Goal: Transaction & Acquisition: Purchase product/service

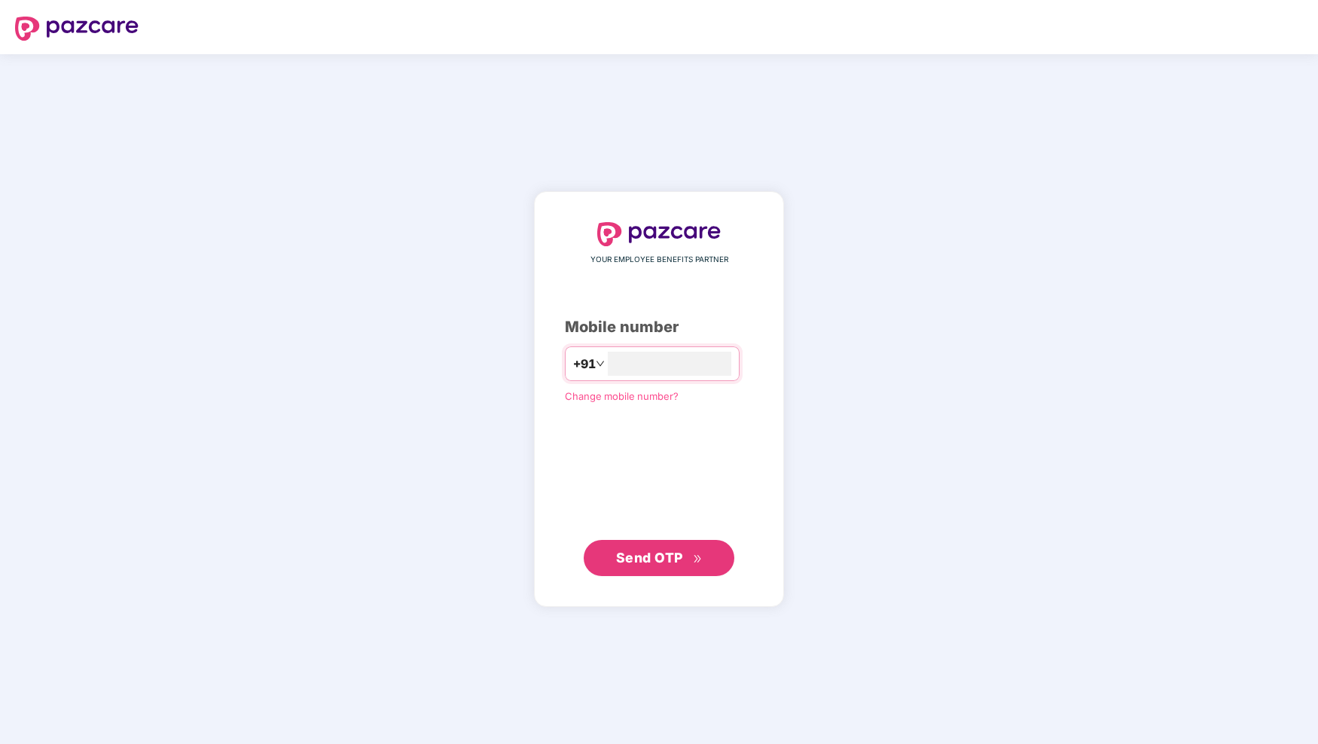
type input "**********"
click at [665, 558] on span "Send OTP" at bounding box center [649, 558] width 67 height 16
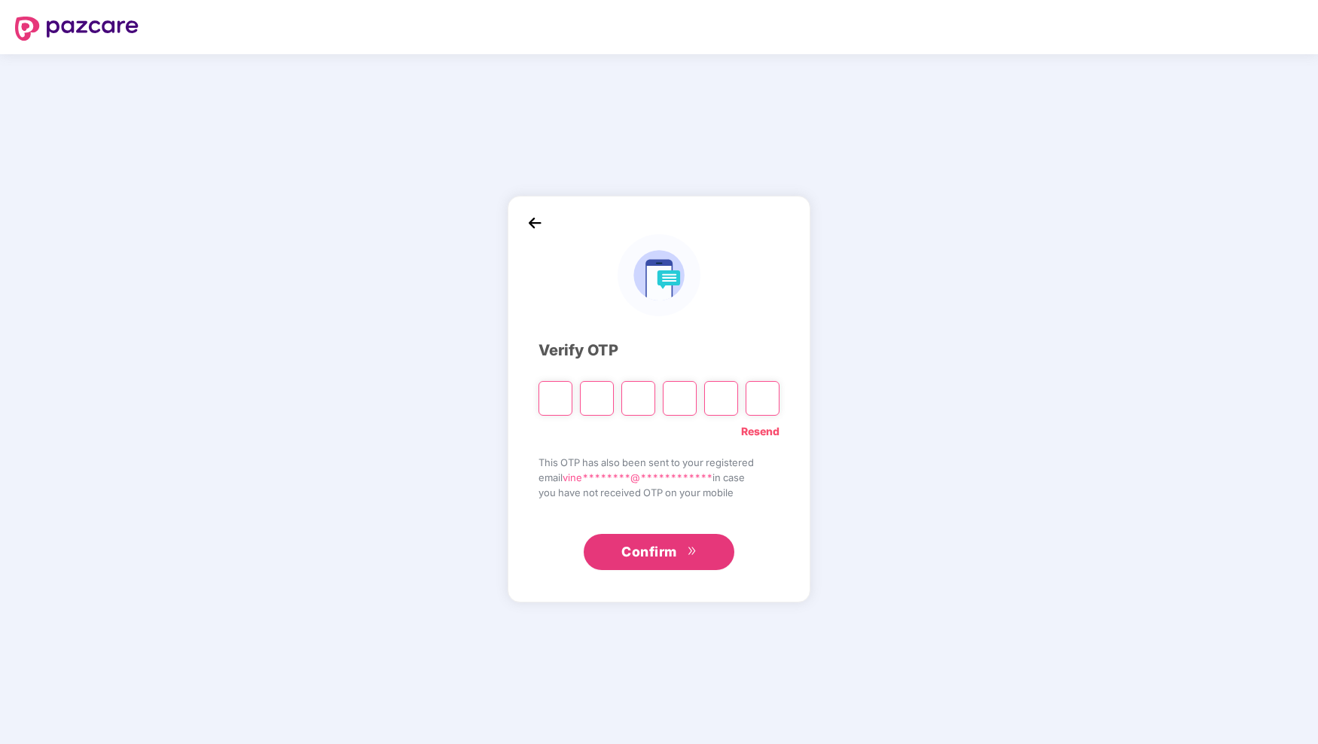
paste input "*"
type input "*"
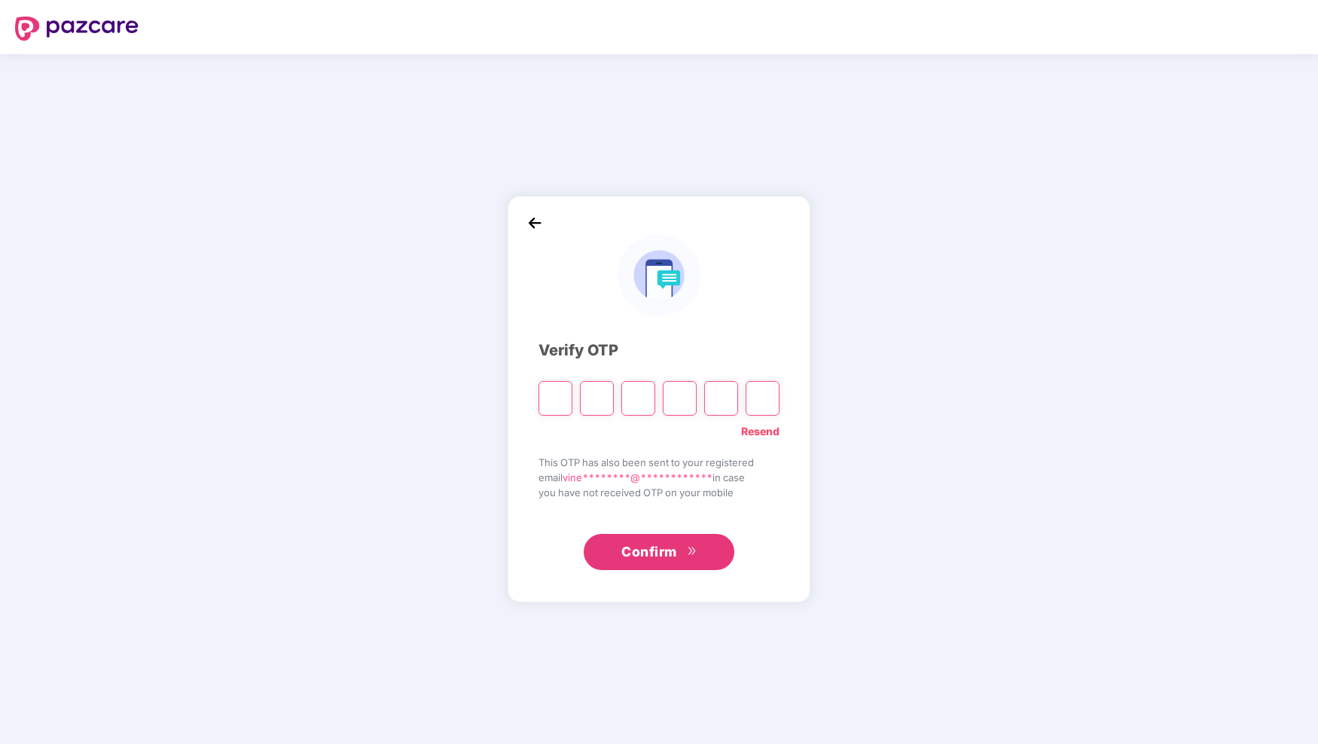
type input "*"
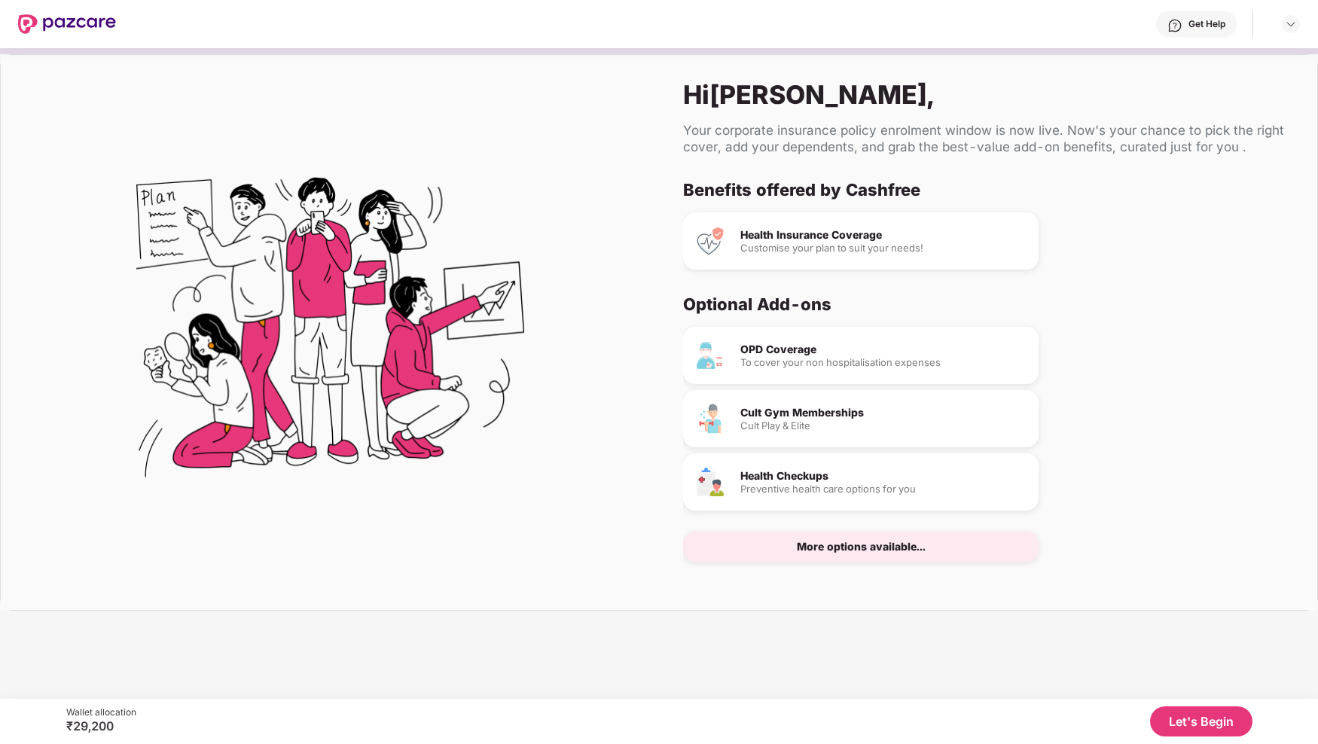
click at [785, 350] on div "OPD Coverage" at bounding box center [884, 349] width 286 height 11
click at [1189, 725] on button "Let's Begin" at bounding box center [1201, 722] width 102 height 30
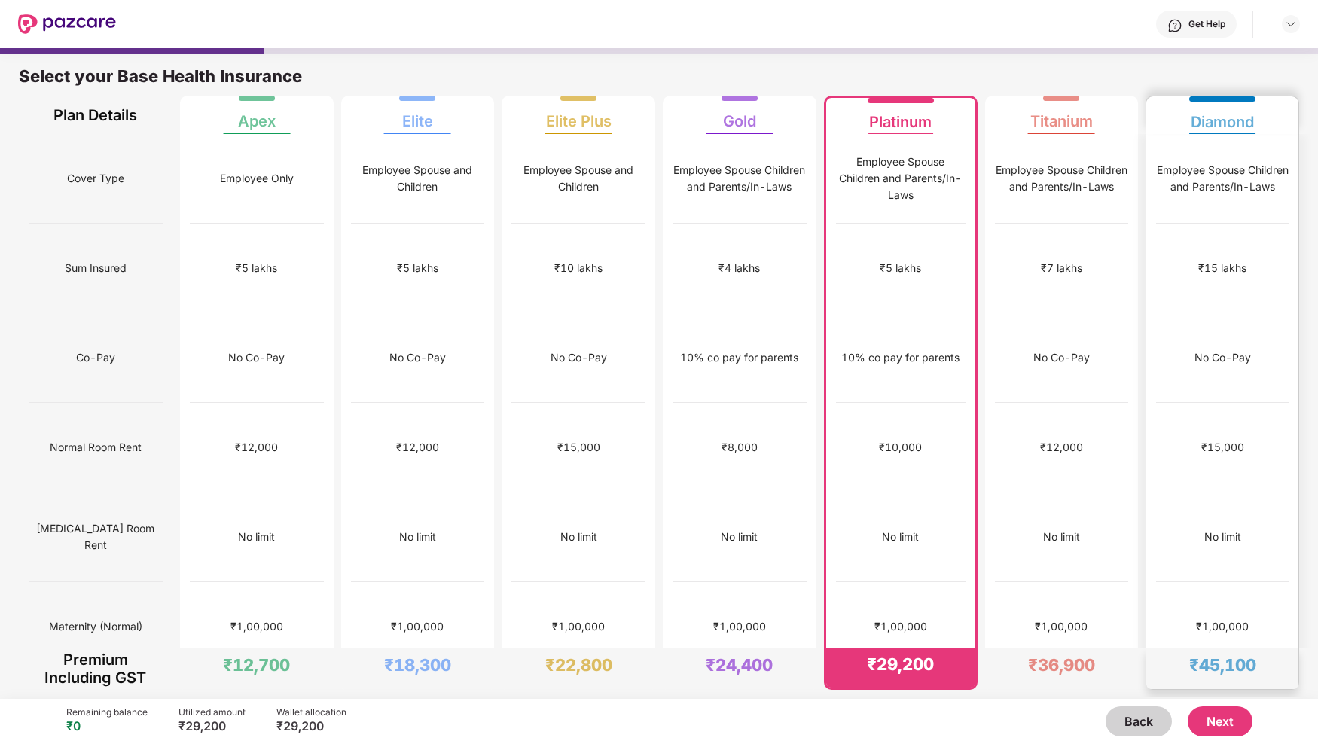
click at [1220, 618] on div "₹1,00,000" at bounding box center [1222, 626] width 53 height 17
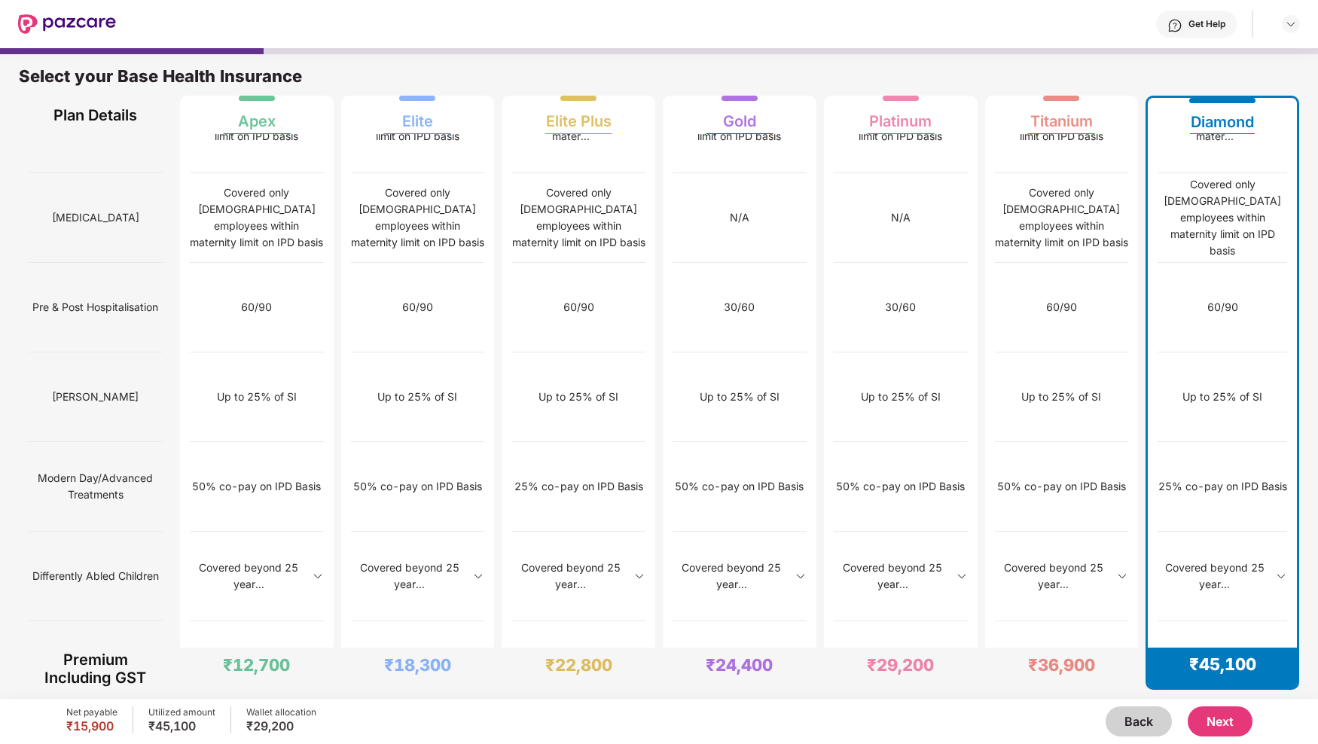
scroll to position [1313, 0]
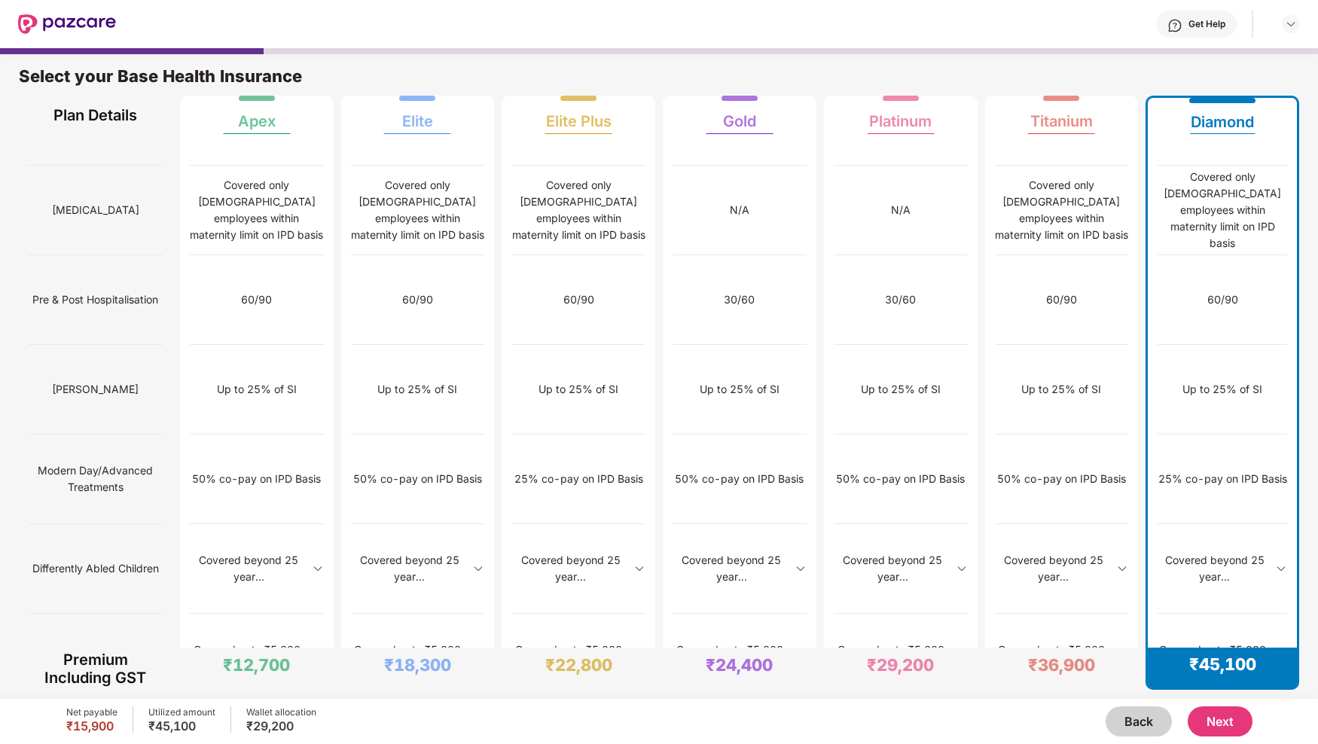
click at [1229, 719] on button "Next" at bounding box center [1220, 722] width 65 height 30
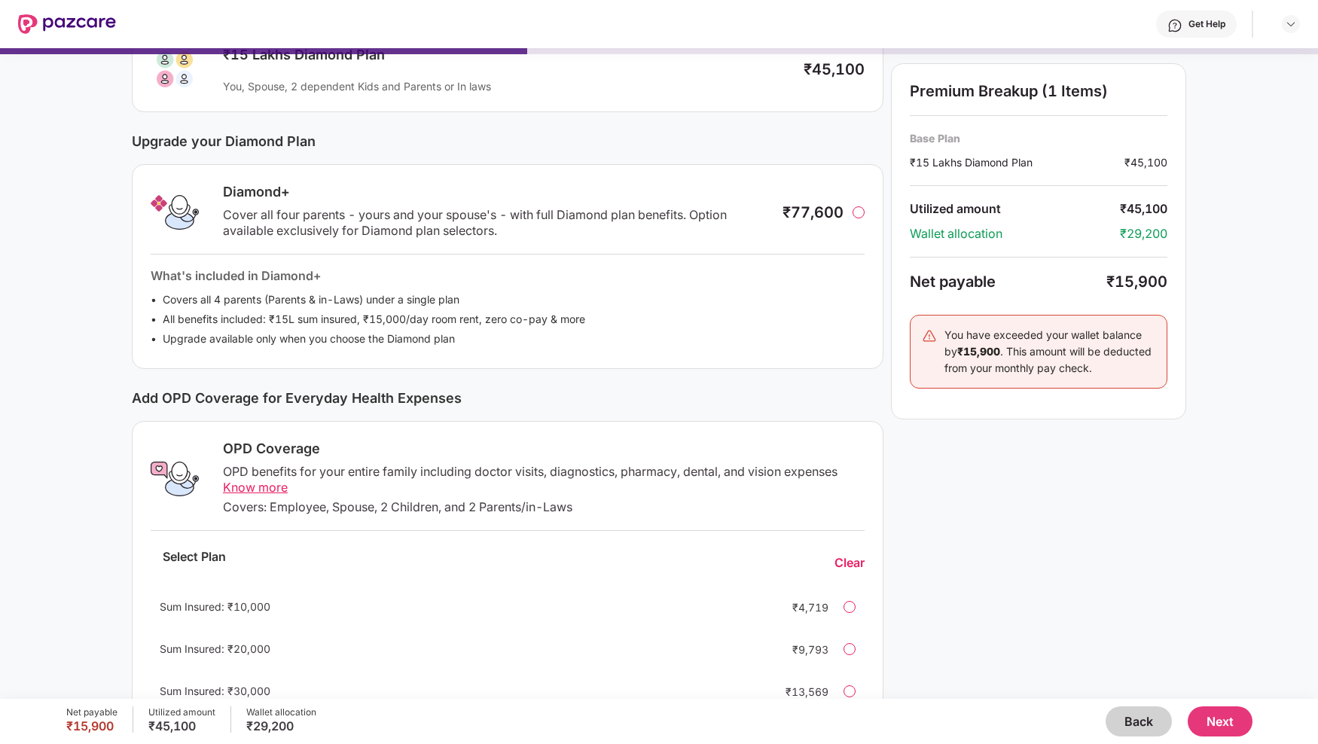
scroll to position [109, 0]
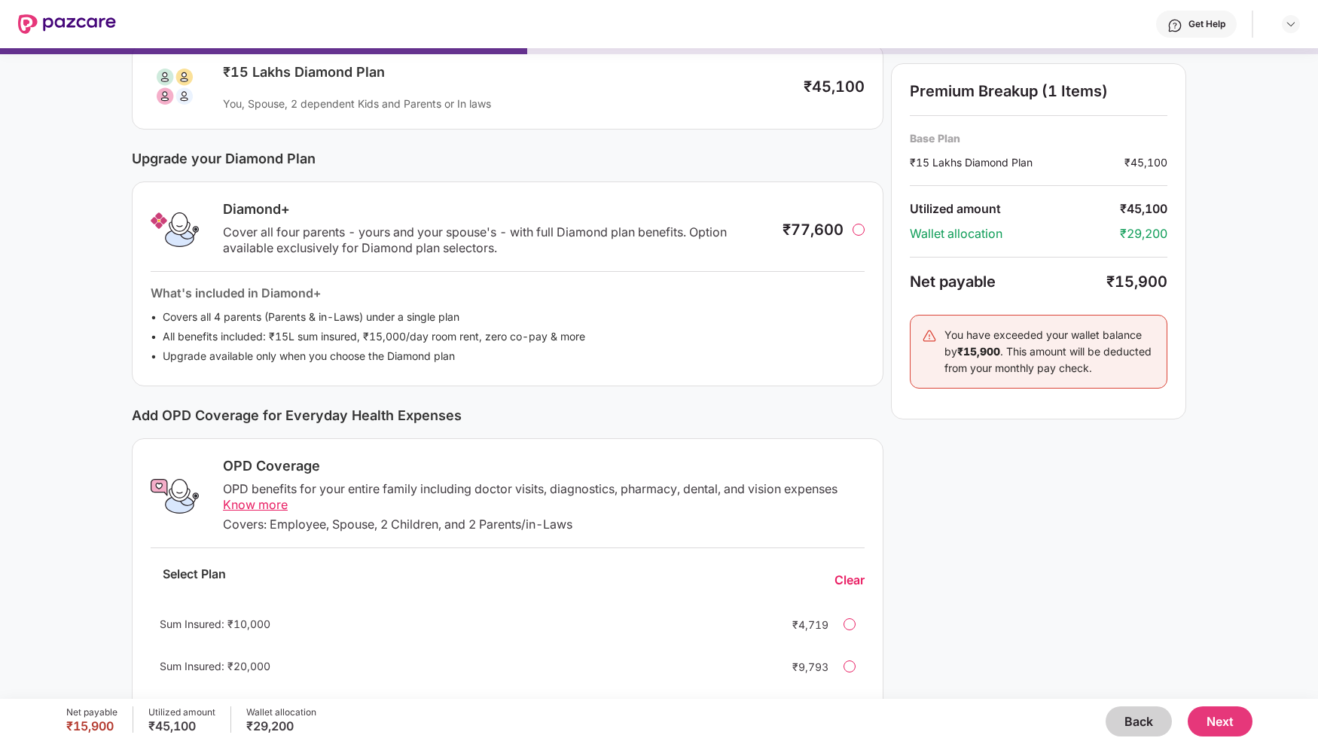
click at [861, 228] on div at bounding box center [859, 230] width 12 height 12
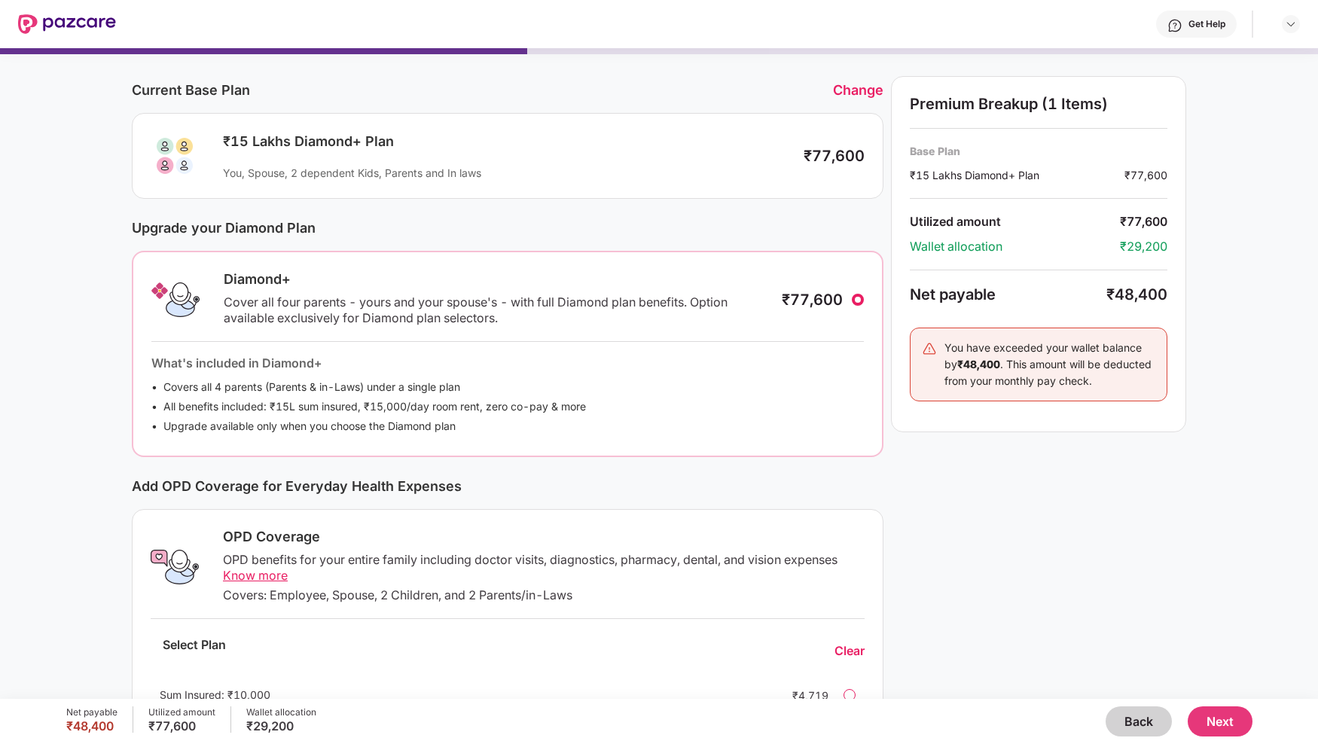
scroll to position [0, 0]
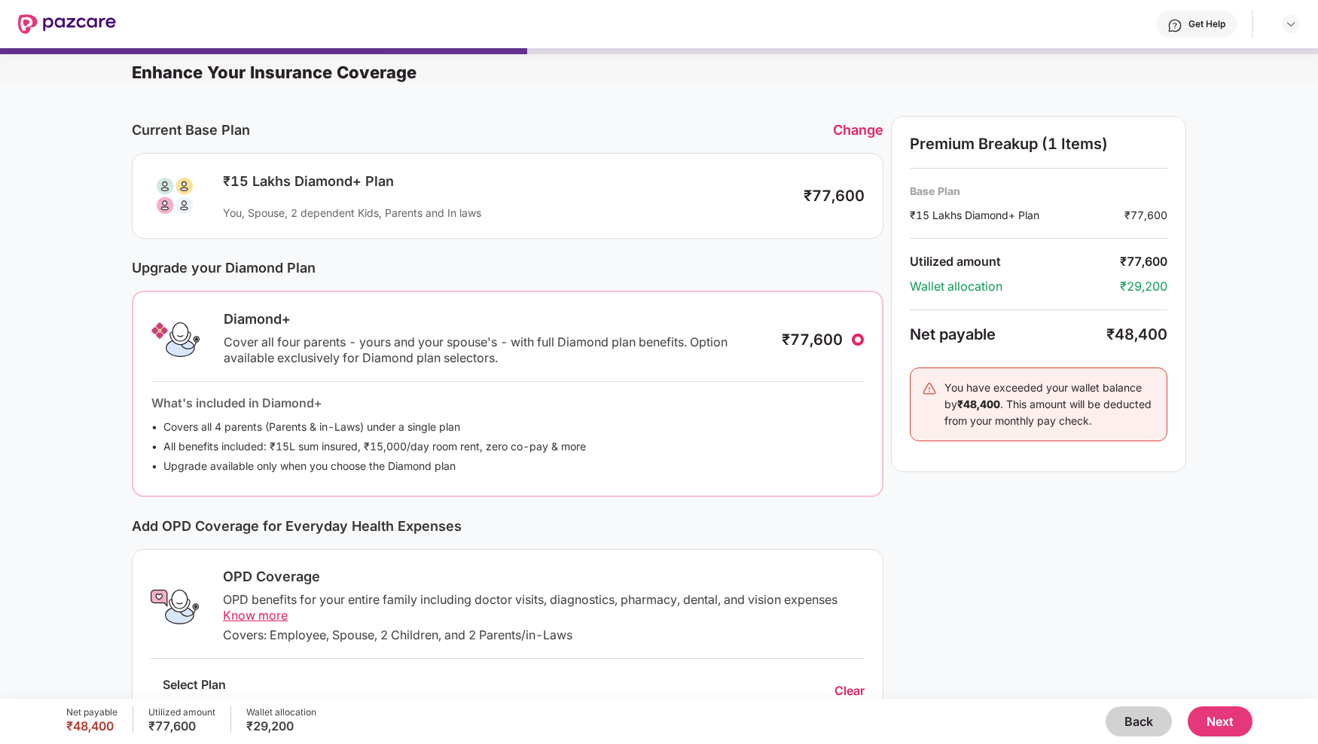
click at [866, 133] on div "Change" at bounding box center [858, 130] width 50 height 16
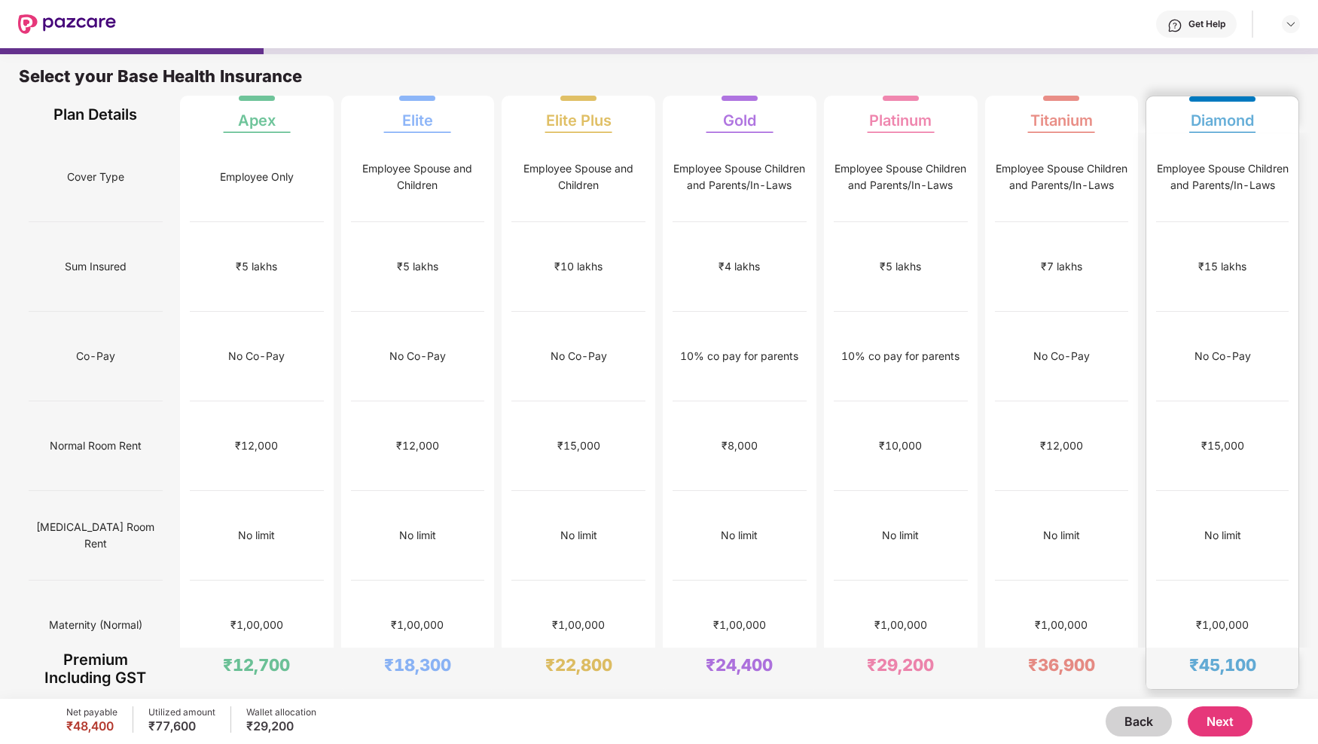
click at [1223, 617] on div "₹1,00,000" at bounding box center [1222, 625] width 53 height 17
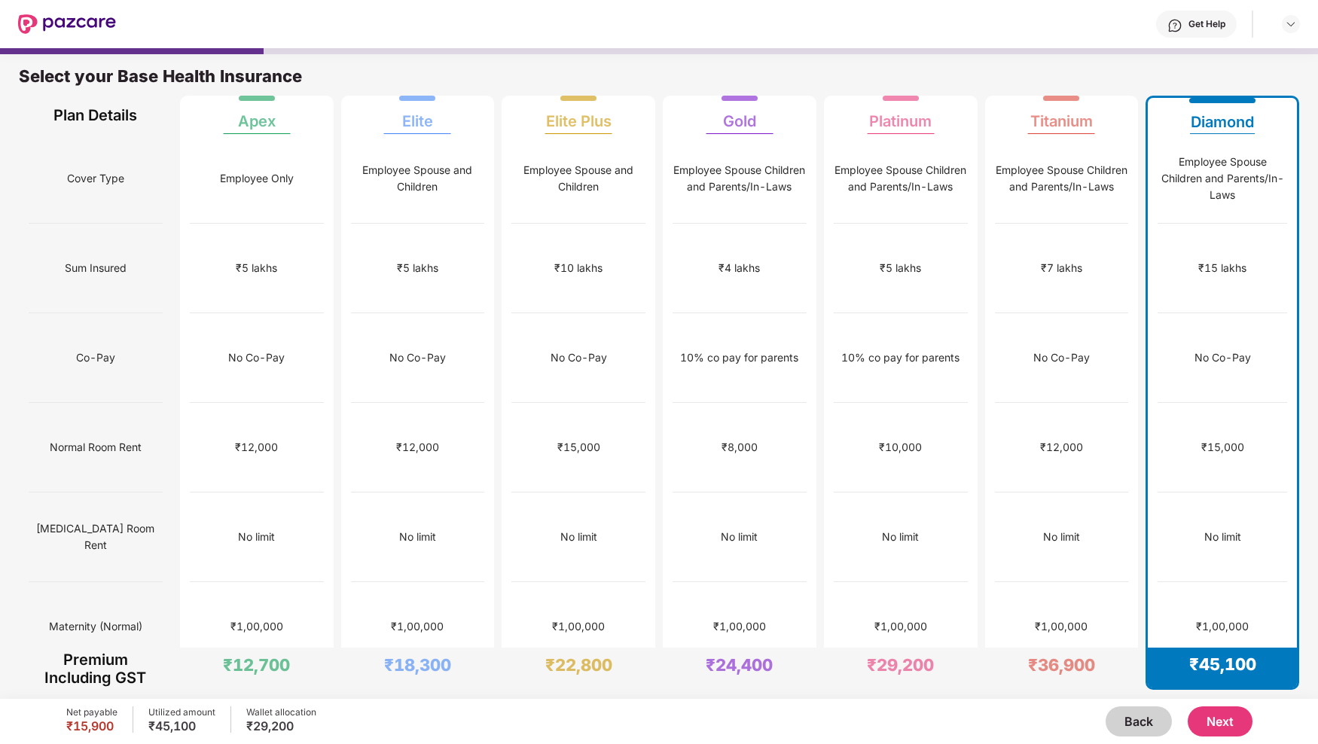
click at [1224, 719] on button "Next" at bounding box center [1220, 722] width 65 height 30
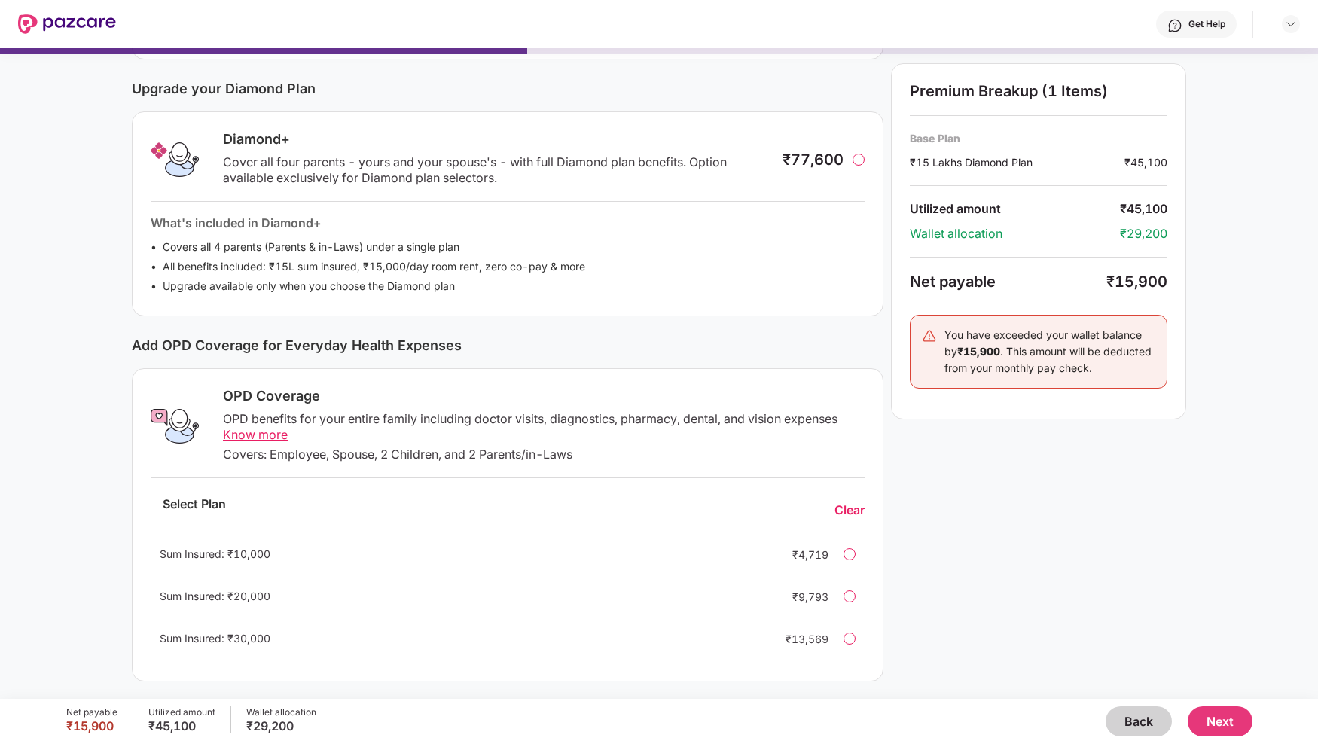
scroll to position [180, 0]
click at [850, 638] on div at bounding box center [850, 638] width 12 height 12
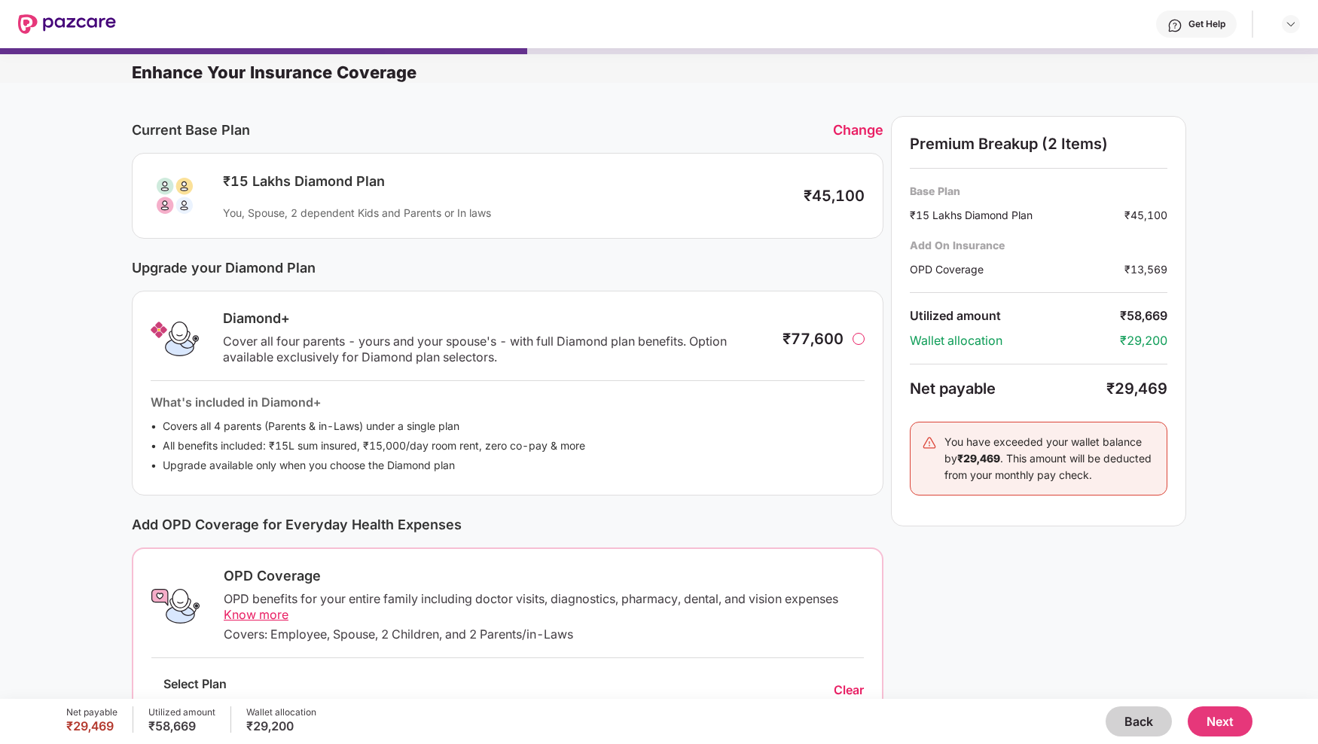
scroll to position [182, 0]
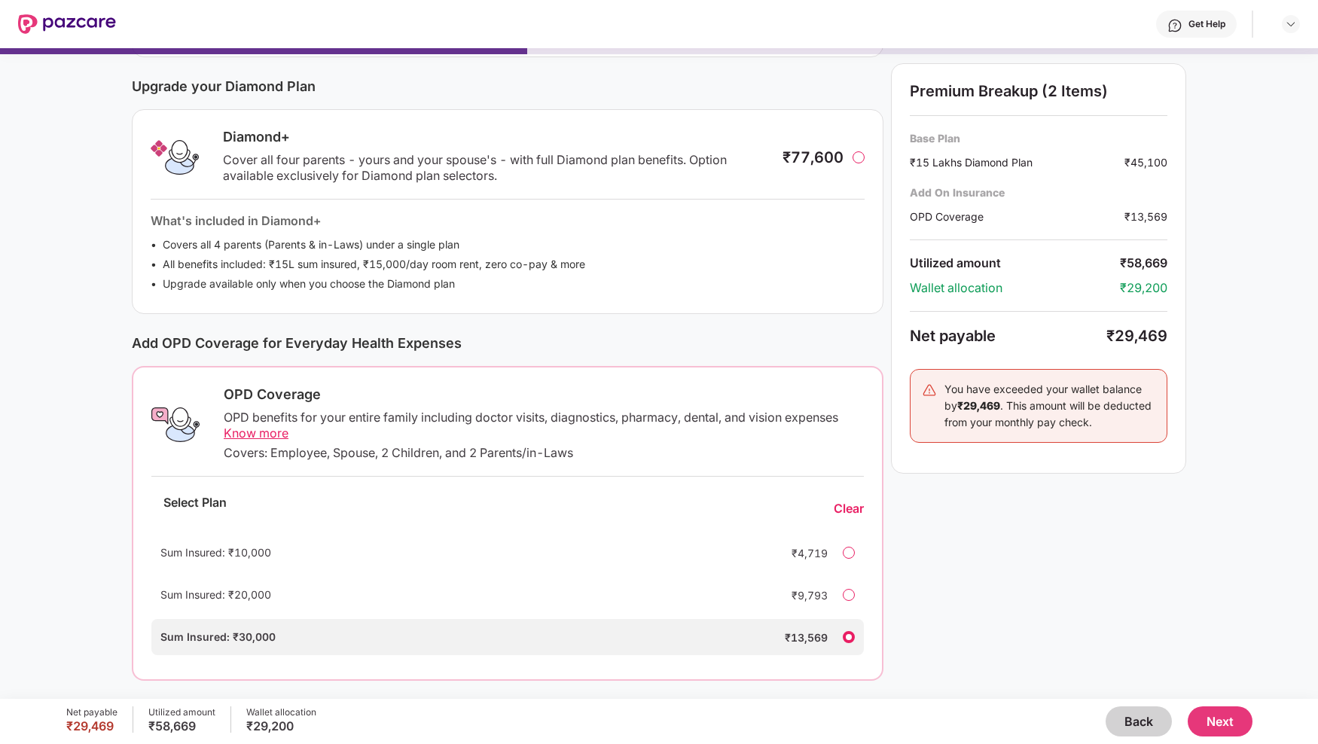
click at [1230, 722] on button "Next" at bounding box center [1220, 722] width 65 height 30
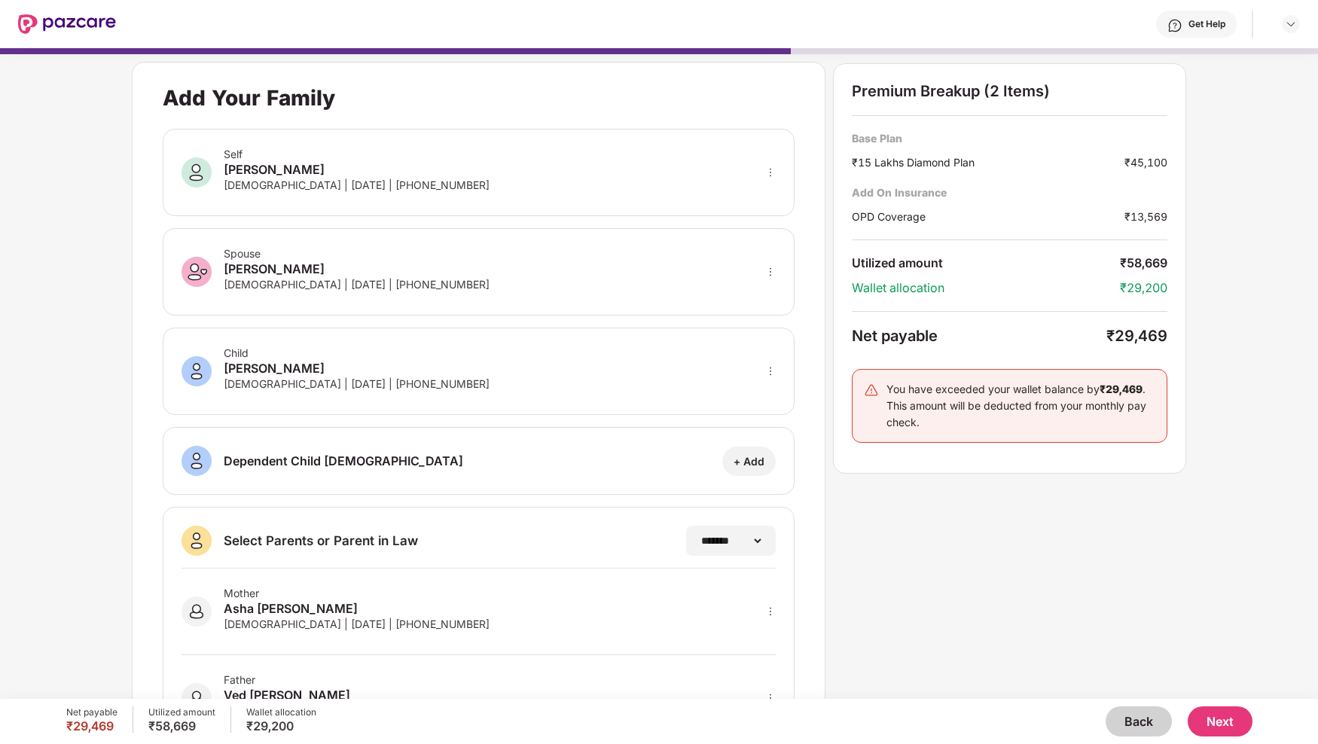
scroll to position [78, 0]
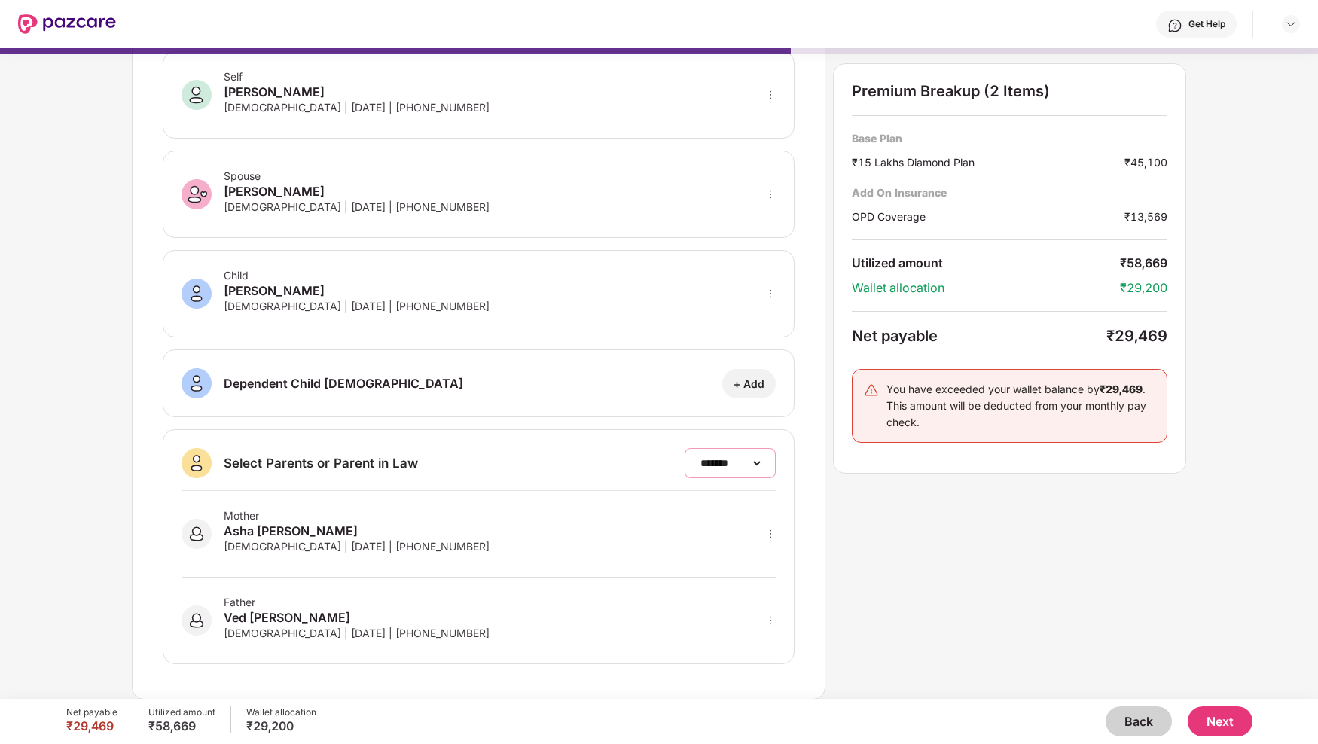
click at [725, 469] on select "**********" at bounding box center [731, 463] width 66 height 12
click at [1221, 723] on button "Next" at bounding box center [1220, 722] width 65 height 30
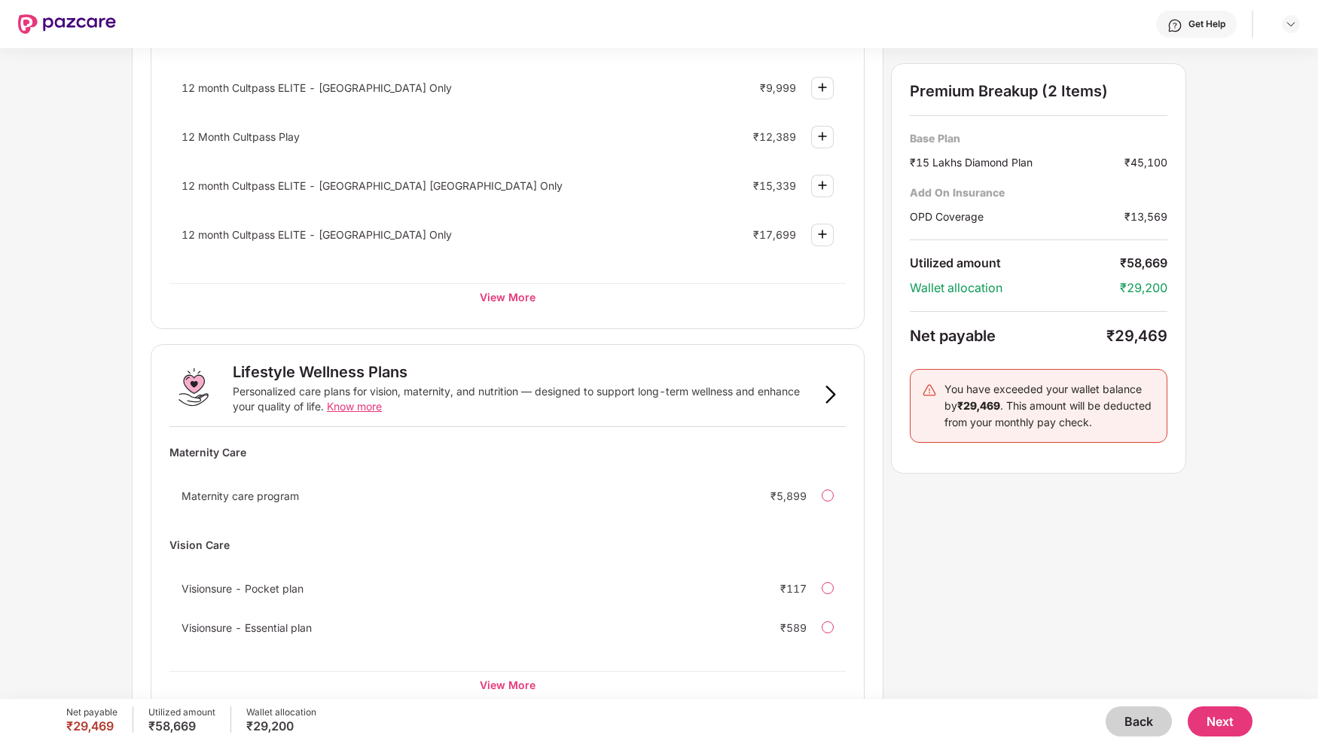
scroll to position [710, 0]
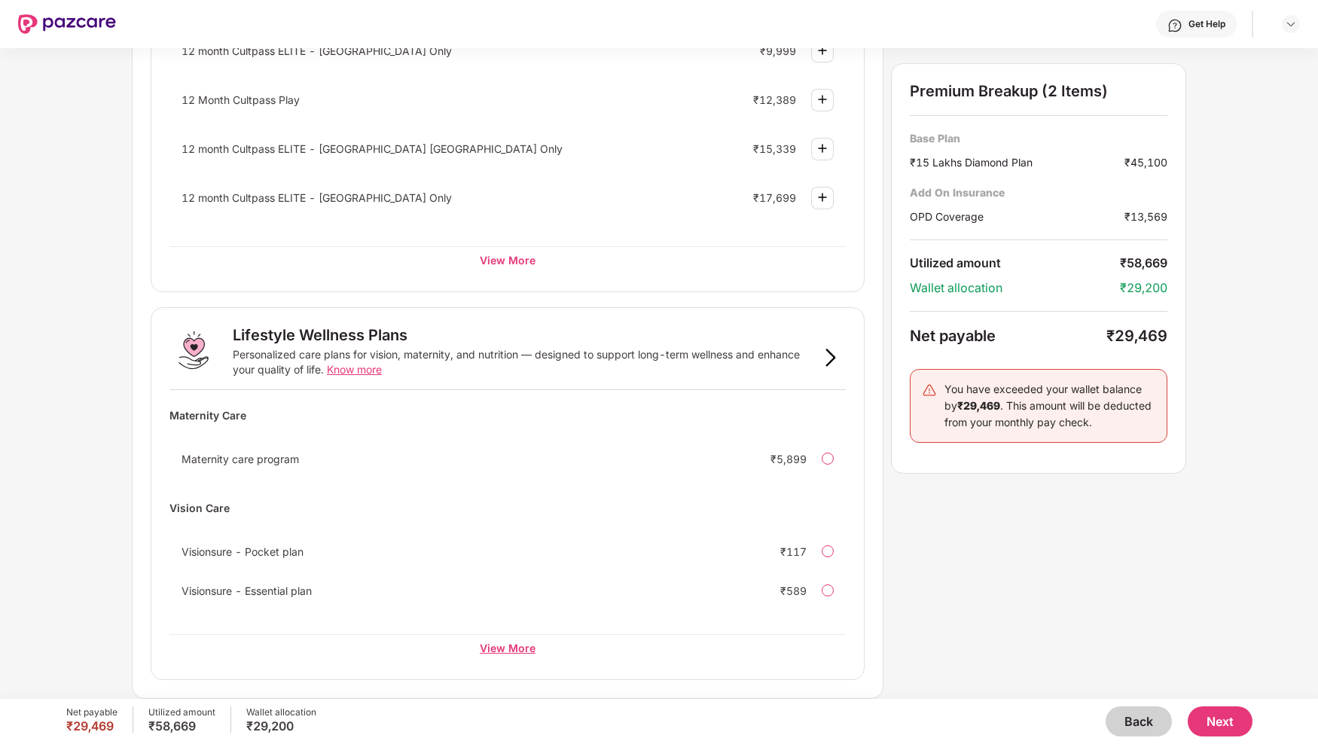
click at [499, 649] on div "View More" at bounding box center [507, 647] width 676 height 27
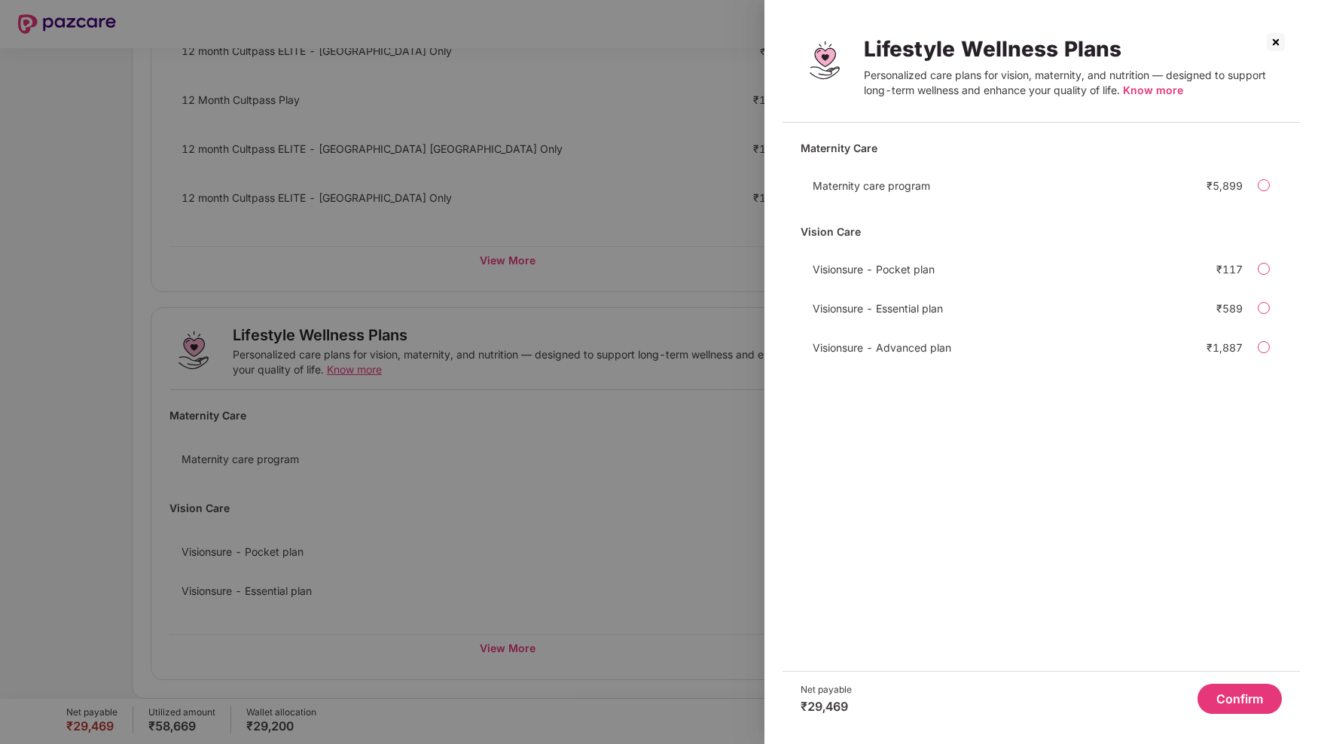
click at [1151, 90] on span "Know more" at bounding box center [1153, 90] width 60 height 13
click at [1278, 40] on img at bounding box center [1276, 42] width 24 height 24
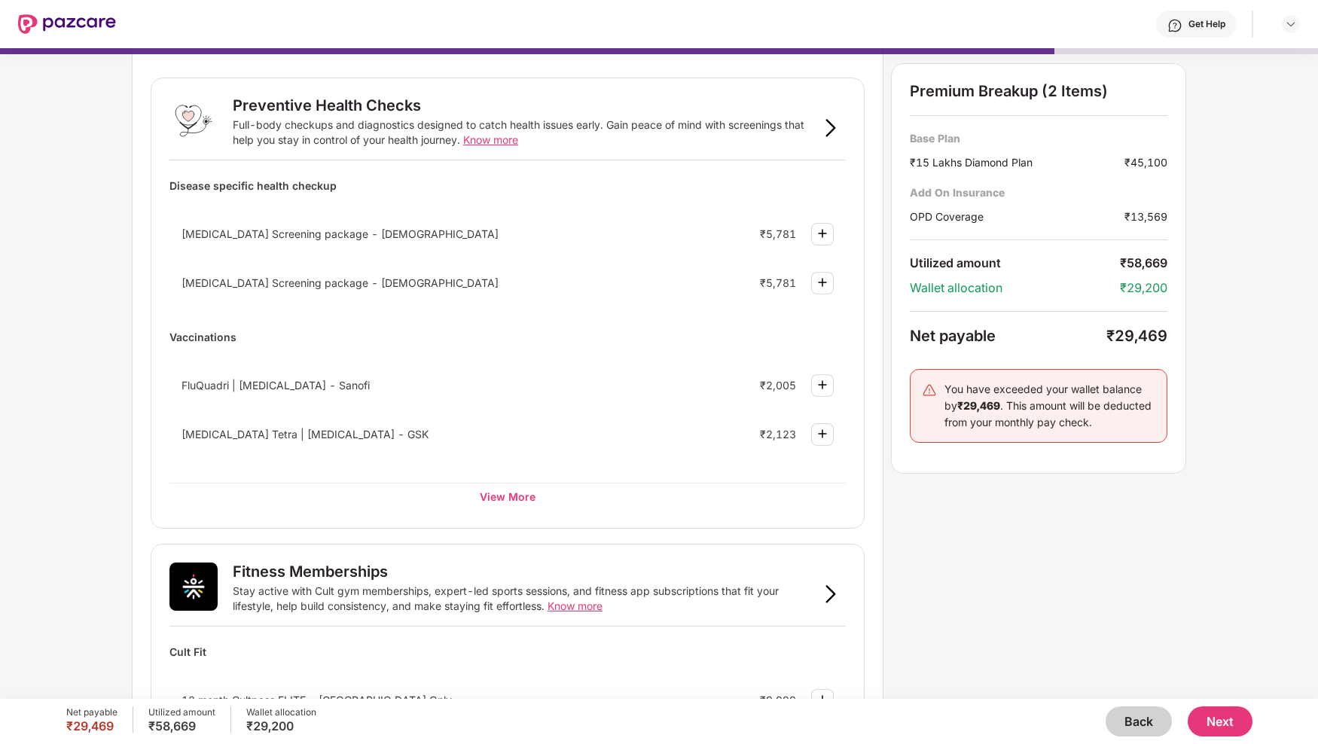
scroll to position [0, 0]
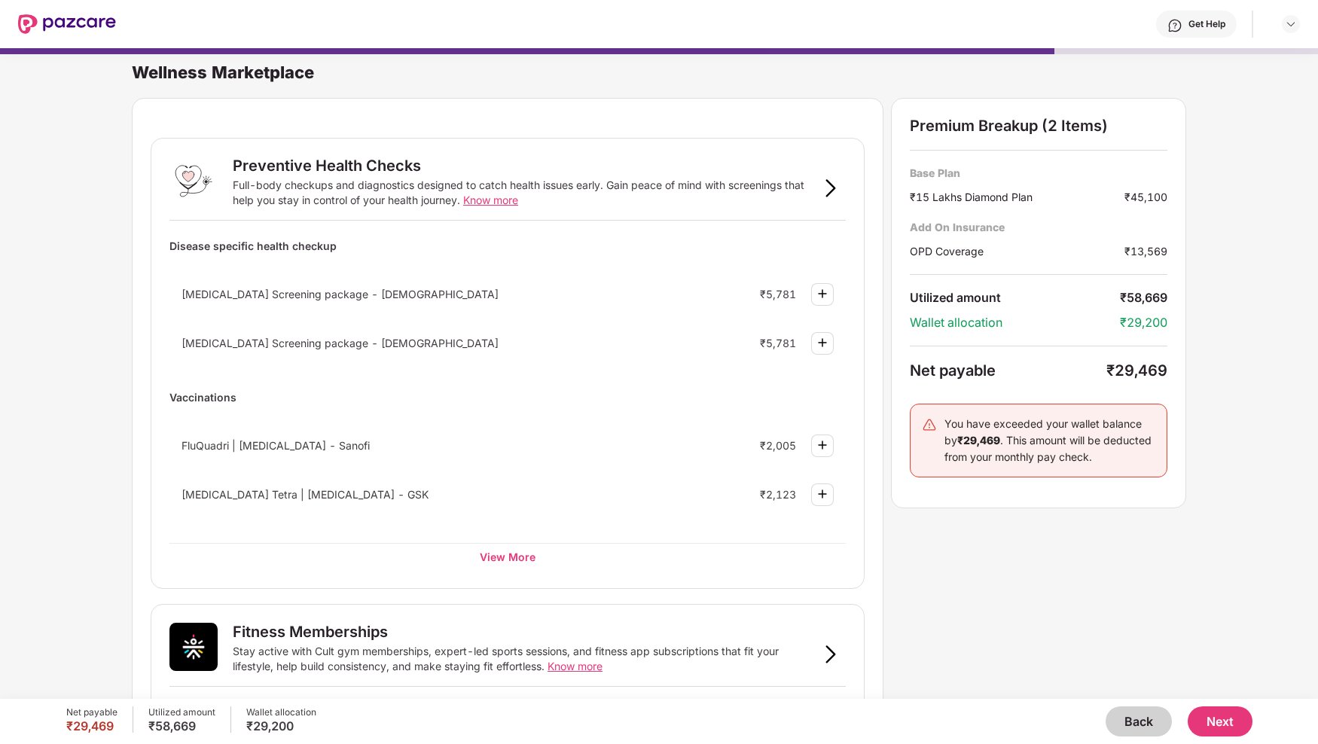
click at [826, 182] on img at bounding box center [831, 188] width 18 height 18
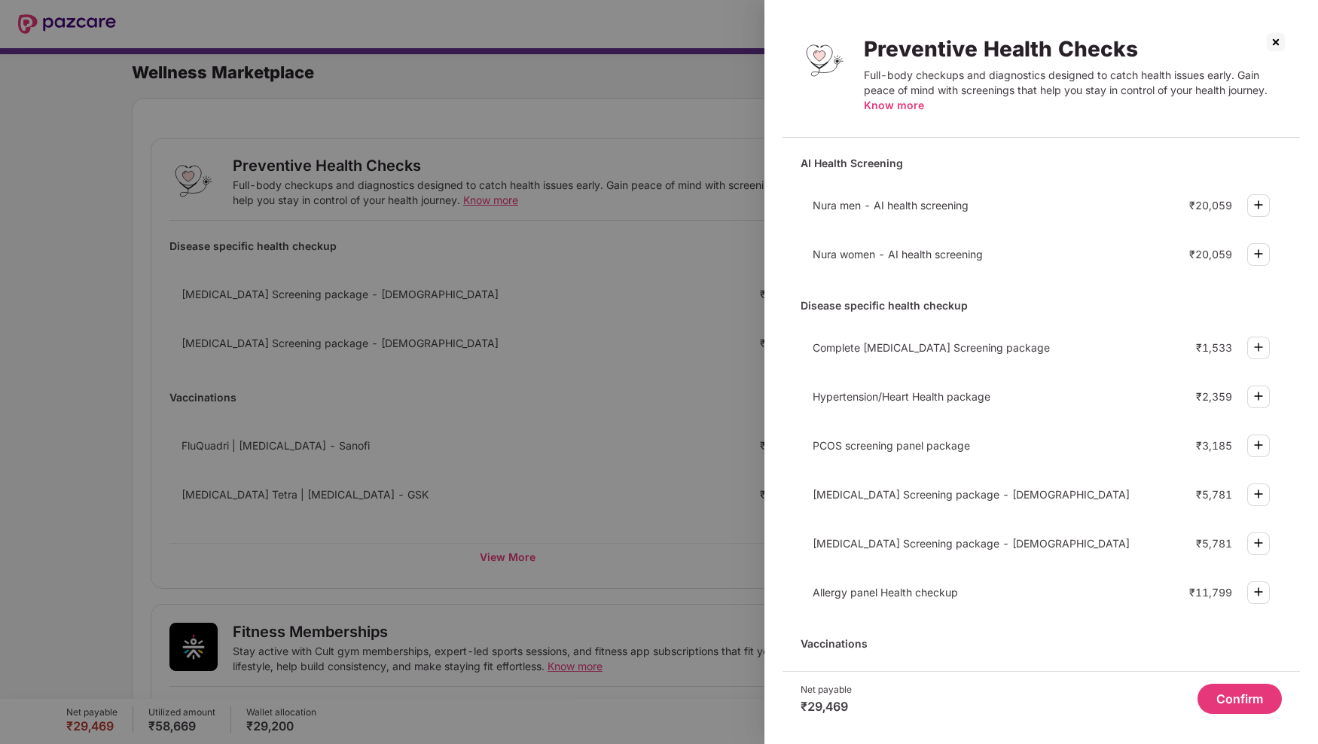
click at [673, 267] on div at bounding box center [659, 372] width 1318 height 744
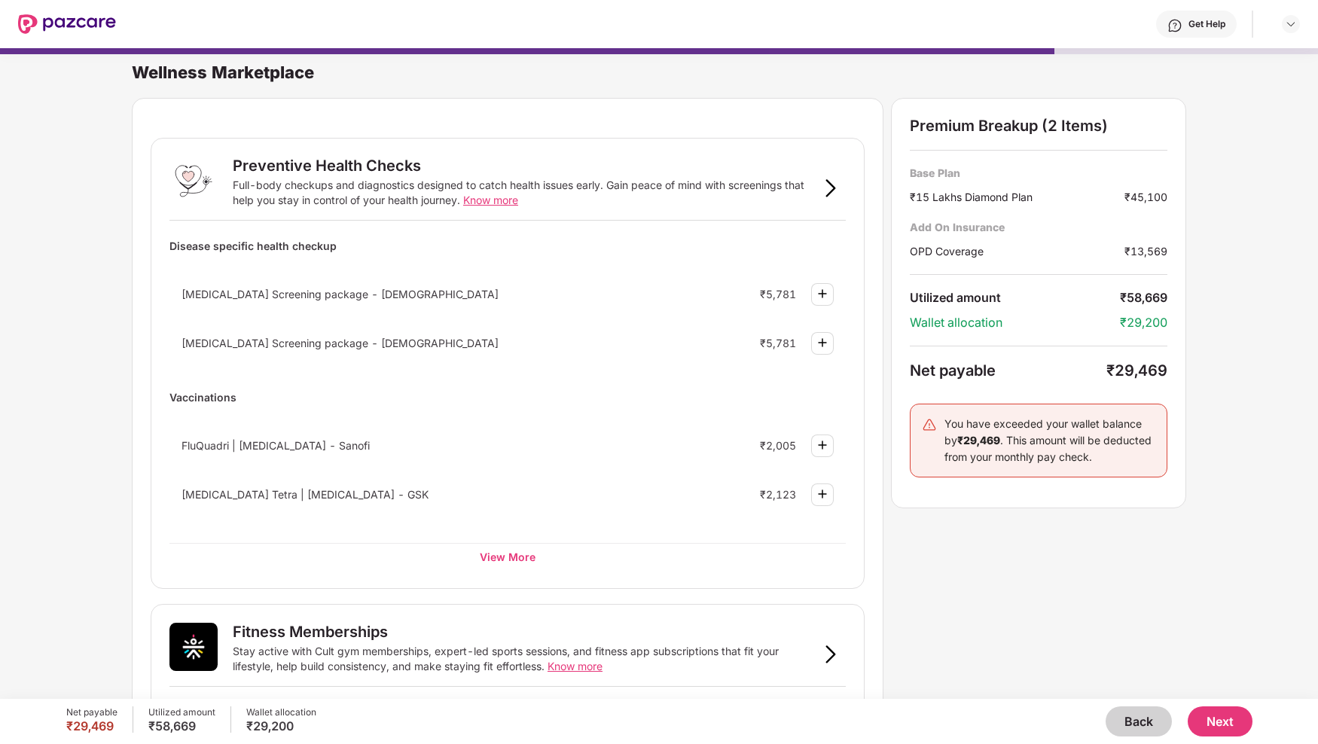
click at [472, 200] on span "Know more" at bounding box center [490, 200] width 55 height 13
click at [1223, 715] on button "Next" at bounding box center [1220, 722] width 65 height 30
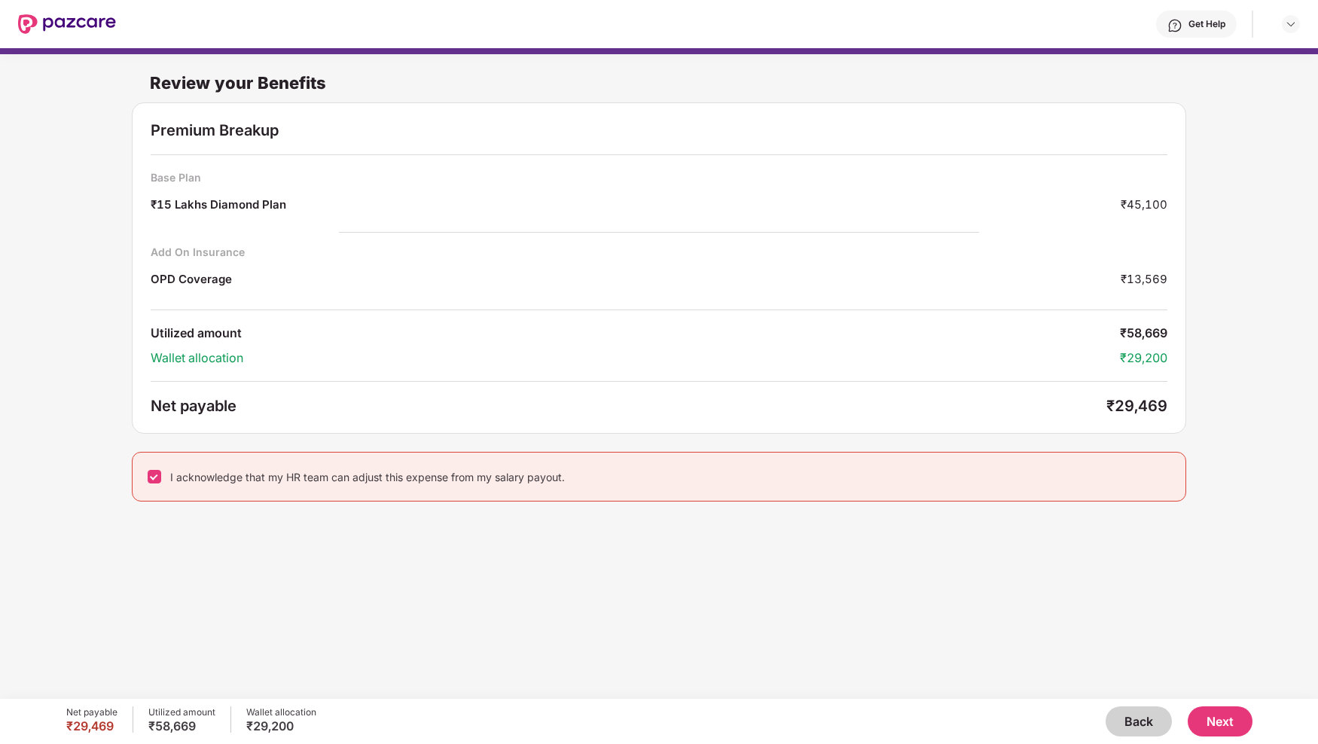
click at [1204, 721] on button "Next" at bounding box center [1220, 722] width 65 height 30
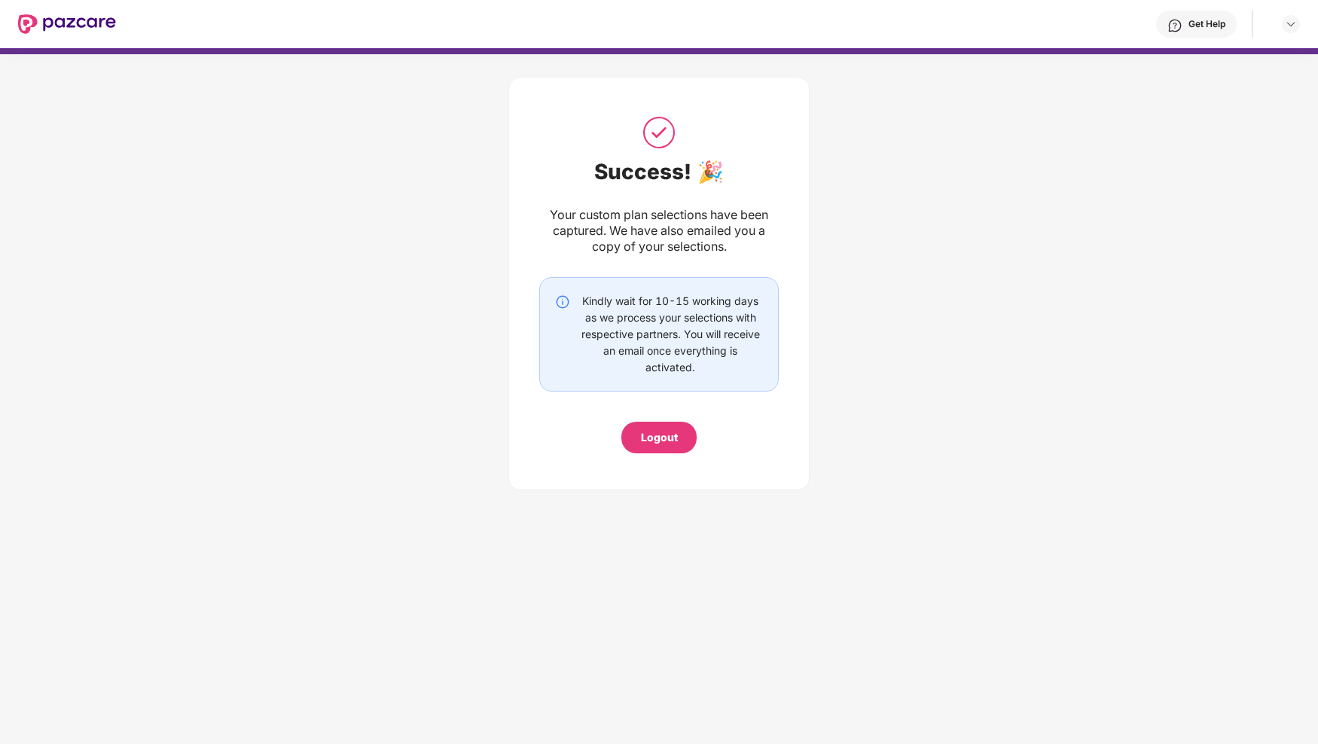
click at [668, 442] on div "Logout" at bounding box center [659, 437] width 37 height 17
